Goal: Information Seeking & Learning: Learn about a topic

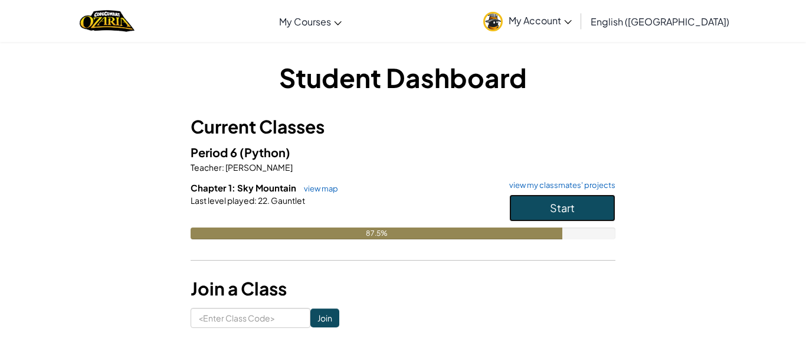
click at [572, 200] on button "Start" at bounding box center [562, 207] width 106 height 27
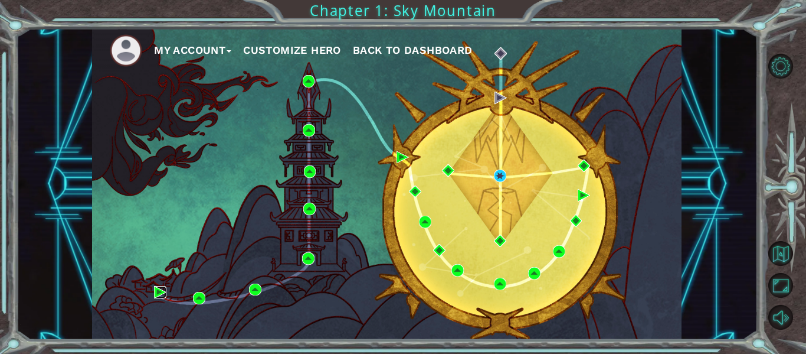
click at [157, 290] on img at bounding box center [160, 292] width 12 height 12
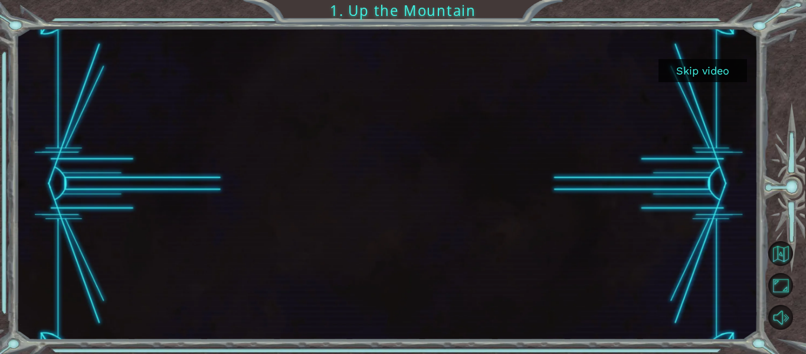
click at [696, 68] on button "Skip video" at bounding box center [703, 70] width 89 height 23
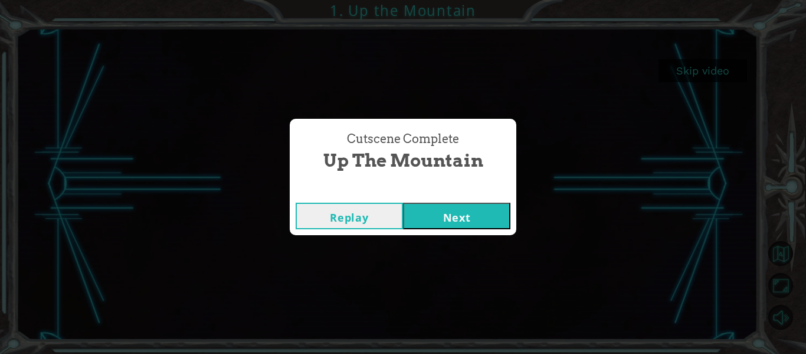
click at [489, 240] on div "Cutscene Complete Up the Mountain Replay Next" at bounding box center [403, 177] width 806 height 354
click at [491, 217] on button "Next" at bounding box center [456, 215] width 107 height 27
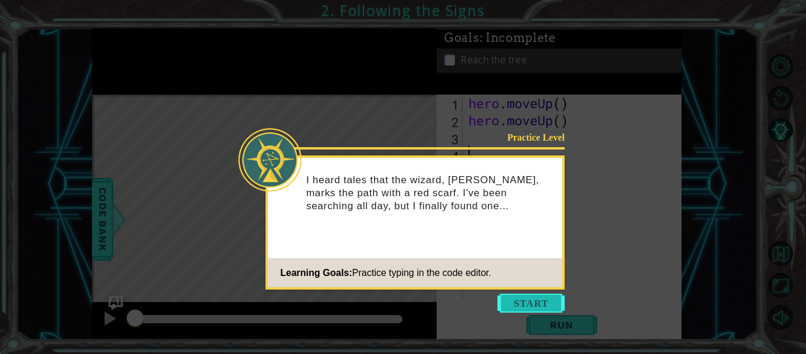
click at [535, 302] on button "Start" at bounding box center [531, 302] width 67 height 19
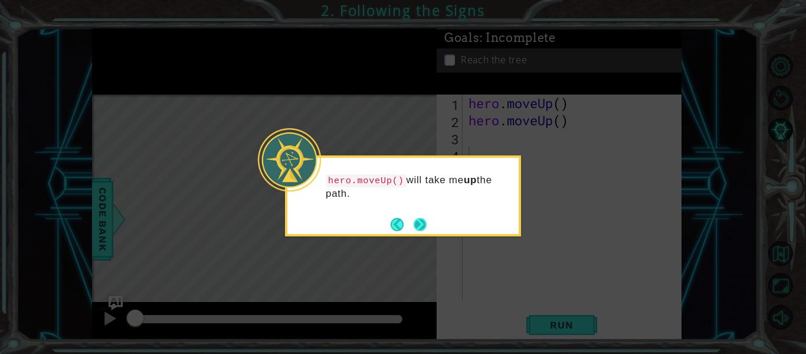
click at [419, 223] on button "Next" at bounding box center [420, 224] width 13 height 13
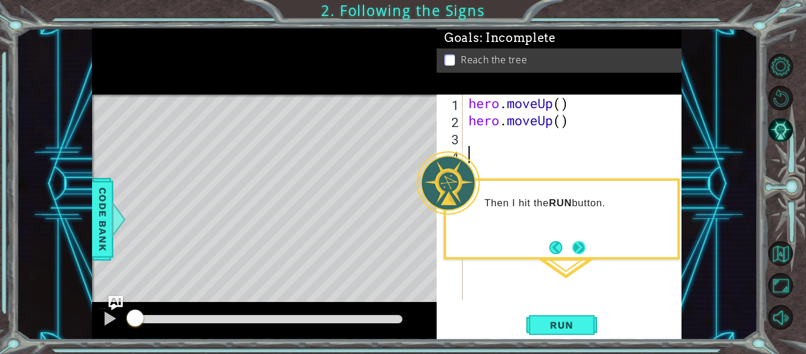
click at [585, 251] on button "Next" at bounding box center [579, 247] width 14 height 14
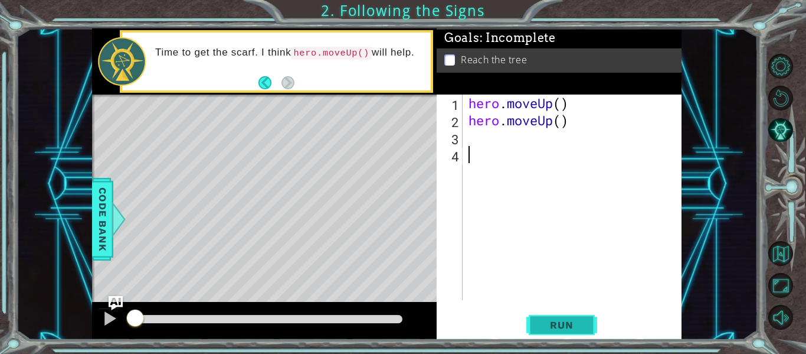
click at [562, 335] on button "Run" at bounding box center [562, 325] width 71 height 24
click at [562, 323] on span "Run" at bounding box center [561, 325] width 47 height 12
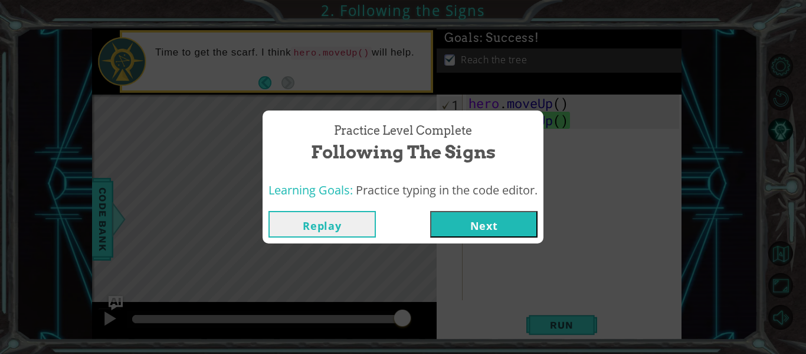
click at [489, 221] on button "Next" at bounding box center [483, 224] width 107 height 27
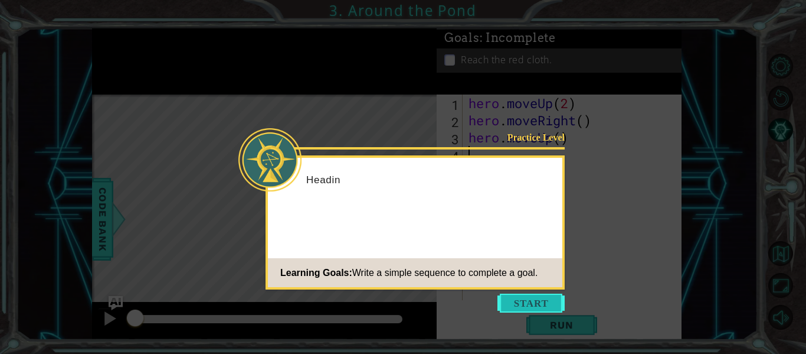
click at [543, 303] on button "Start" at bounding box center [531, 302] width 67 height 19
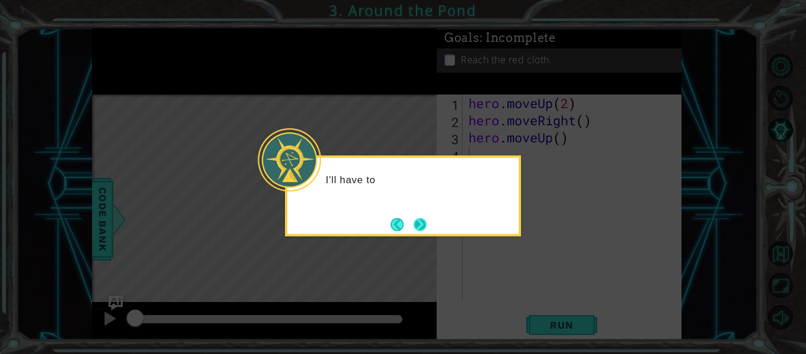
click at [427, 226] on button "Next" at bounding box center [420, 224] width 13 height 13
